Goal: Information Seeking & Learning: Check status

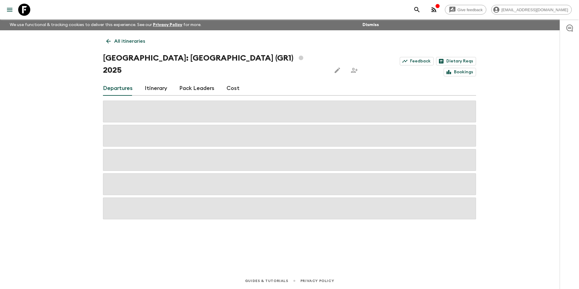
click at [115, 41] on p "All itineraries" at bounding box center [129, 41] width 31 height 7
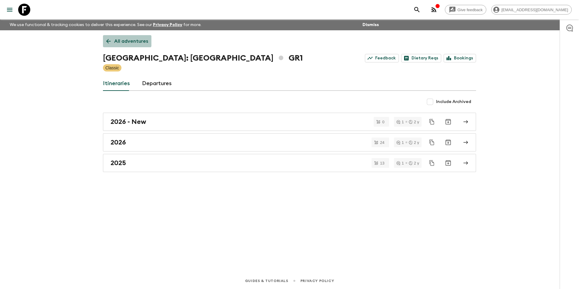
click at [113, 35] on link "All adventures" at bounding box center [127, 41] width 48 height 12
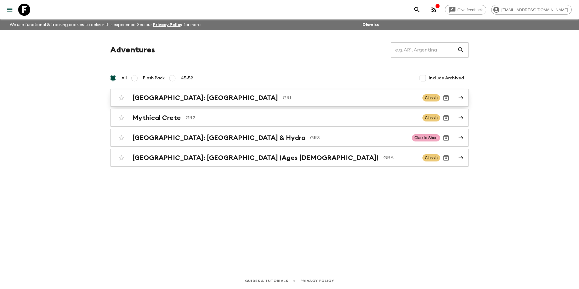
click at [166, 97] on h2 "[GEOGRAPHIC_DATA]: [GEOGRAPHIC_DATA]" at bounding box center [205, 98] width 146 height 8
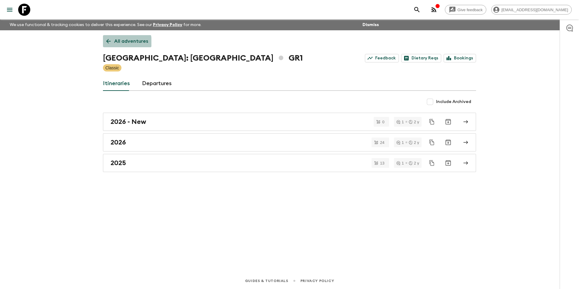
click at [111, 43] on icon at bounding box center [108, 41] width 7 height 7
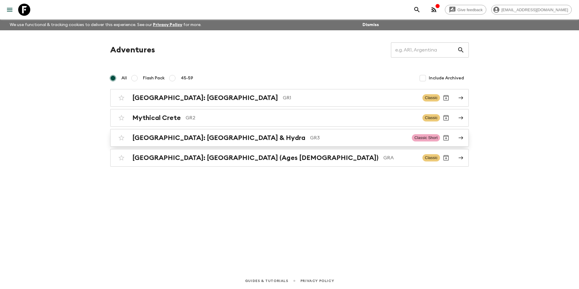
click at [175, 145] on link "[GEOGRAPHIC_DATA]: [GEOGRAPHIC_DATA] & Hydra GR3 Classic Short" at bounding box center [289, 138] width 358 height 18
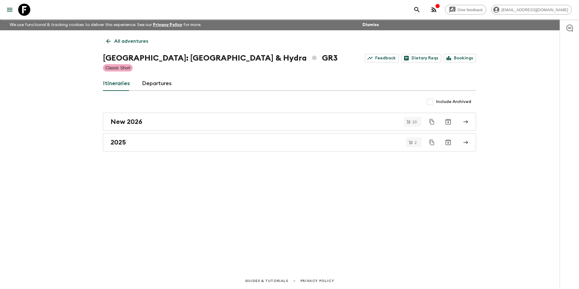
click at [109, 37] on link "All adventures" at bounding box center [127, 41] width 48 height 12
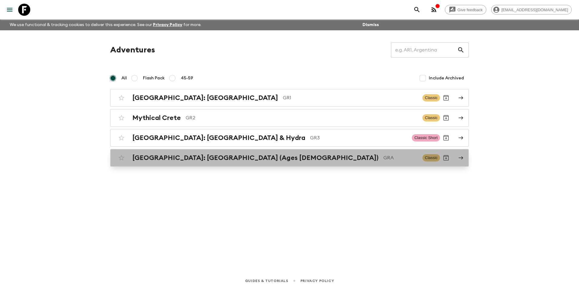
click at [177, 156] on h2 "[GEOGRAPHIC_DATA]: [GEOGRAPHIC_DATA] (Ages [DEMOGRAPHIC_DATA])" at bounding box center [255, 158] width 246 height 8
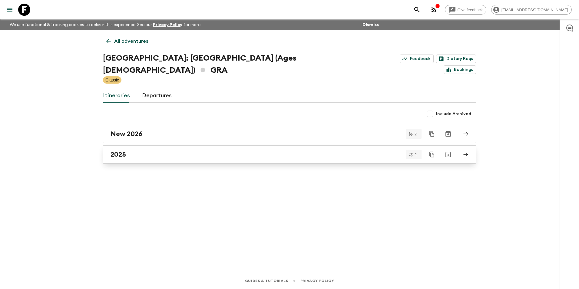
click at [135, 145] on link "2025" at bounding box center [289, 154] width 373 height 18
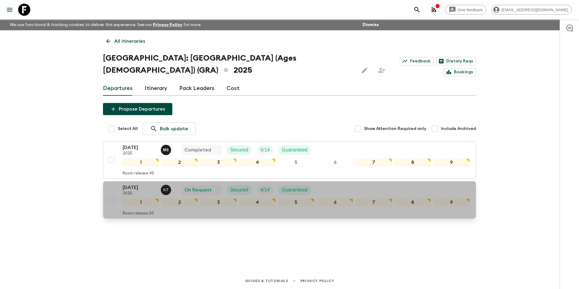
click at [136, 184] on p "[DATE]" at bounding box center [139, 187] width 33 height 7
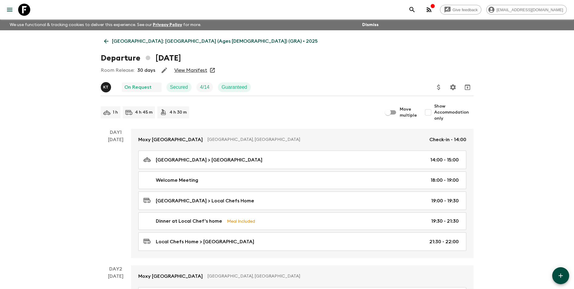
click at [195, 70] on link "View Manifest" at bounding box center [190, 70] width 33 height 6
